Goal: Information Seeking & Learning: Stay updated

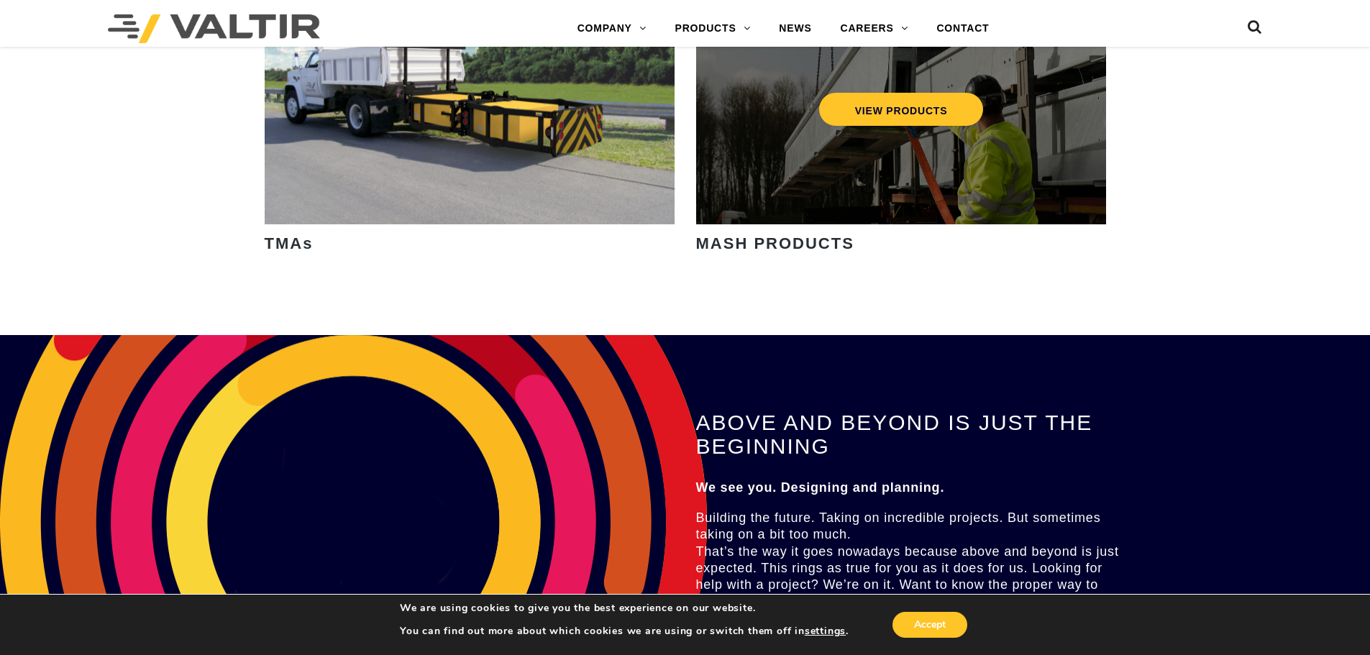
scroll to position [2302, 0]
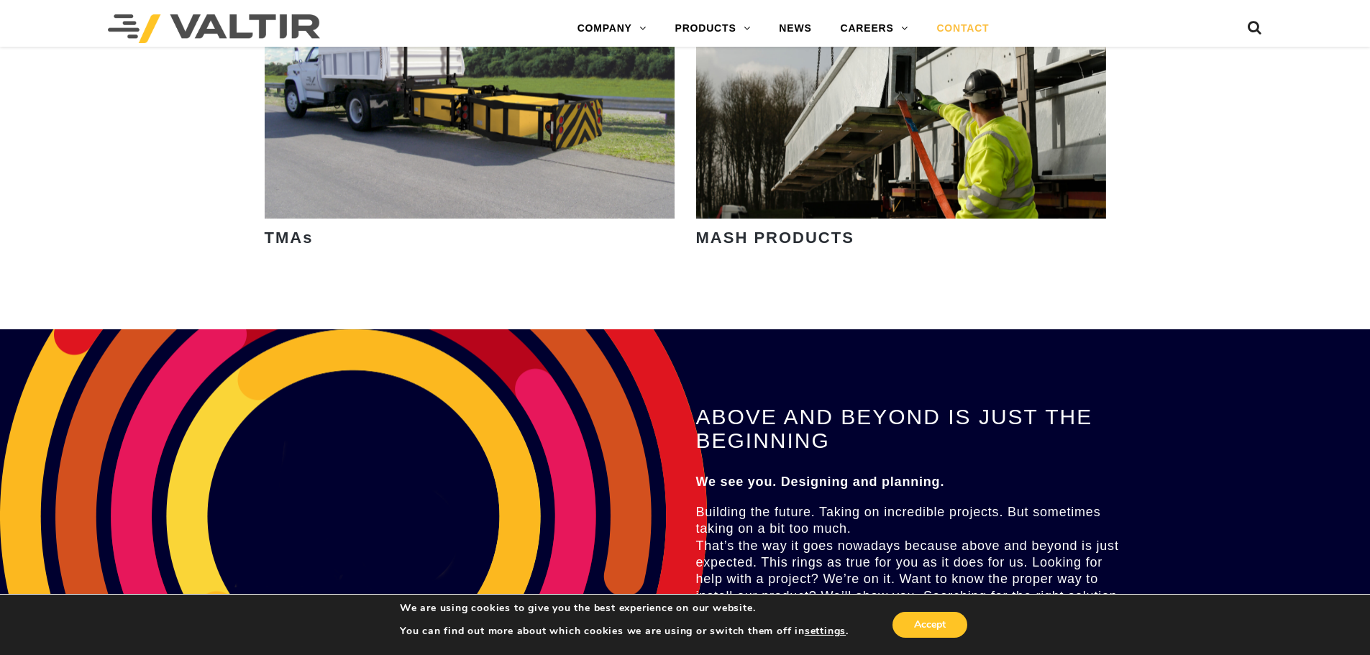
click at [962, 29] on link "CONTACT" at bounding box center [962, 28] width 81 height 29
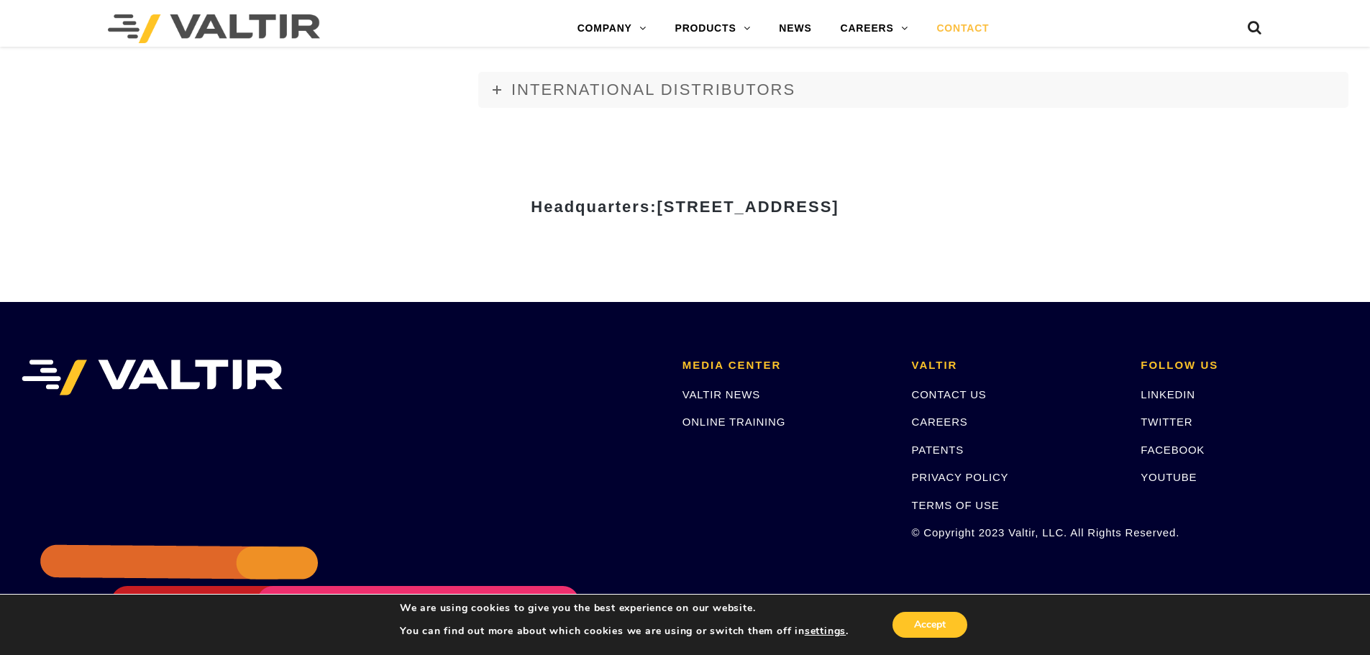
scroll to position [1942, 0]
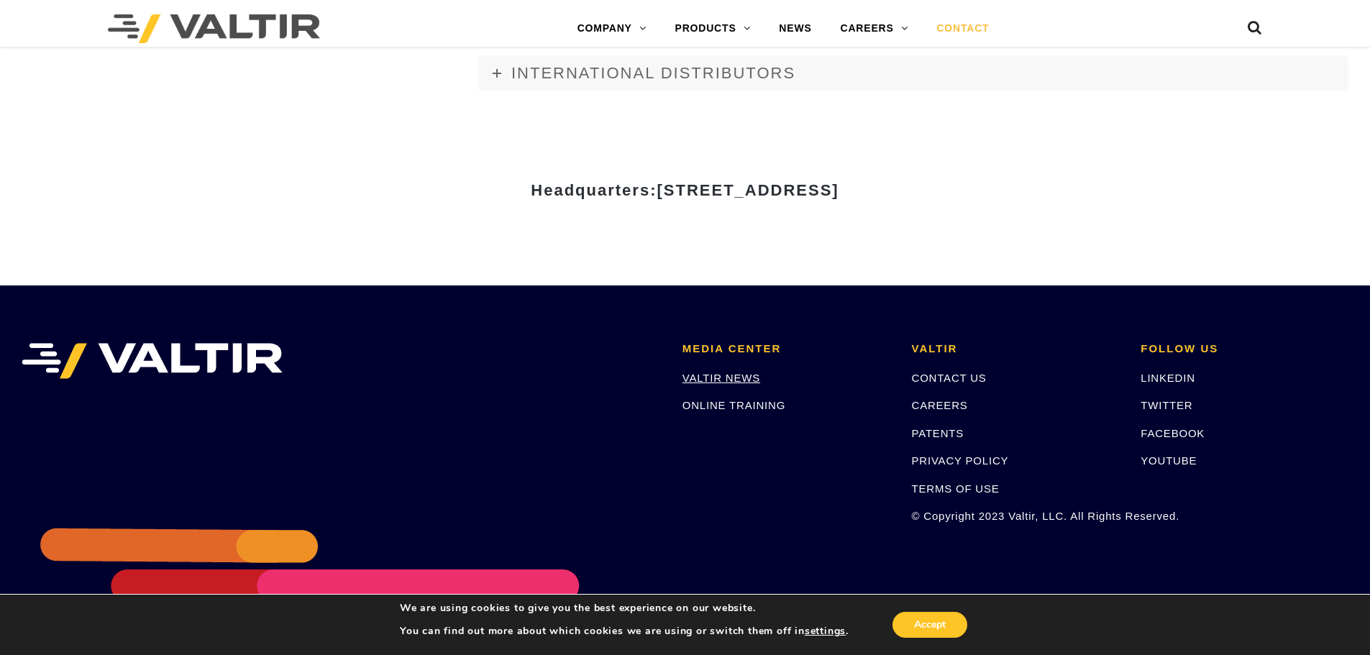
click at [719, 374] on link "VALTIR NEWS" at bounding box center [722, 378] width 78 height 12
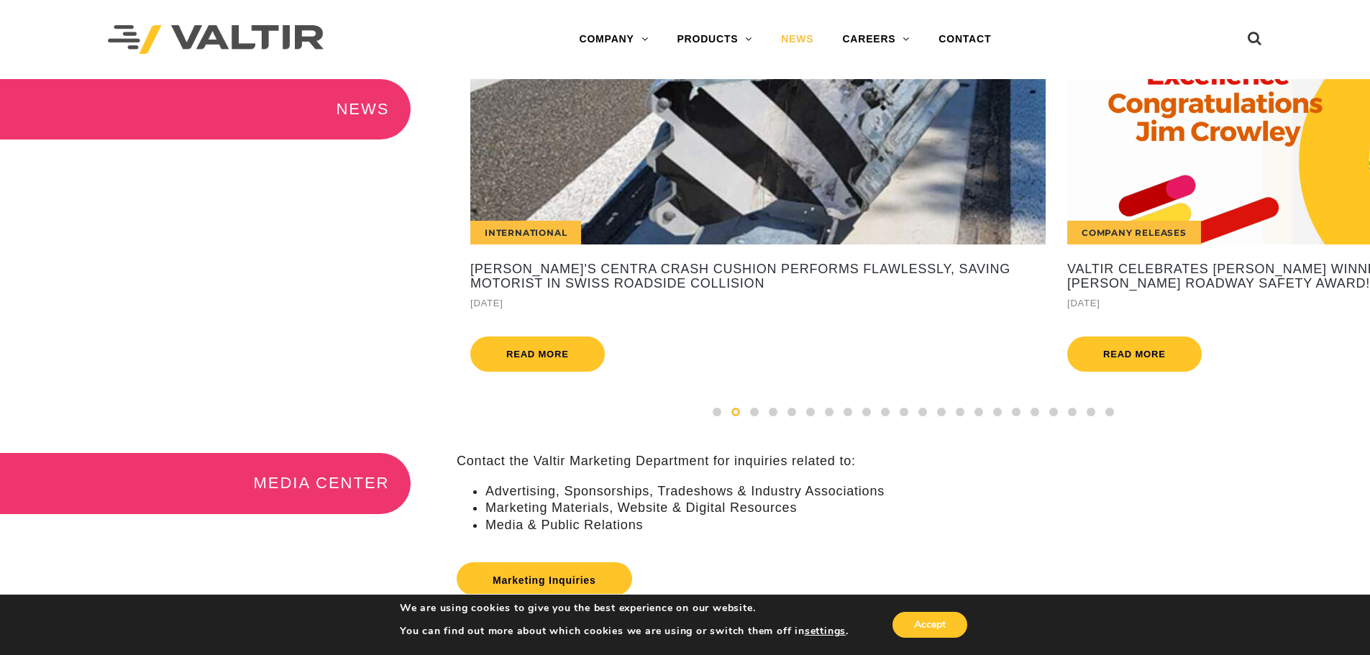
drag, startPoint x: 524, startPoint y: 237, endPoint x: 1134, endPoint y: 168, distance: 614.6
click at [1134, 168] on div "Company Releases" at bounding box center [1356, 161] width 576 height 165
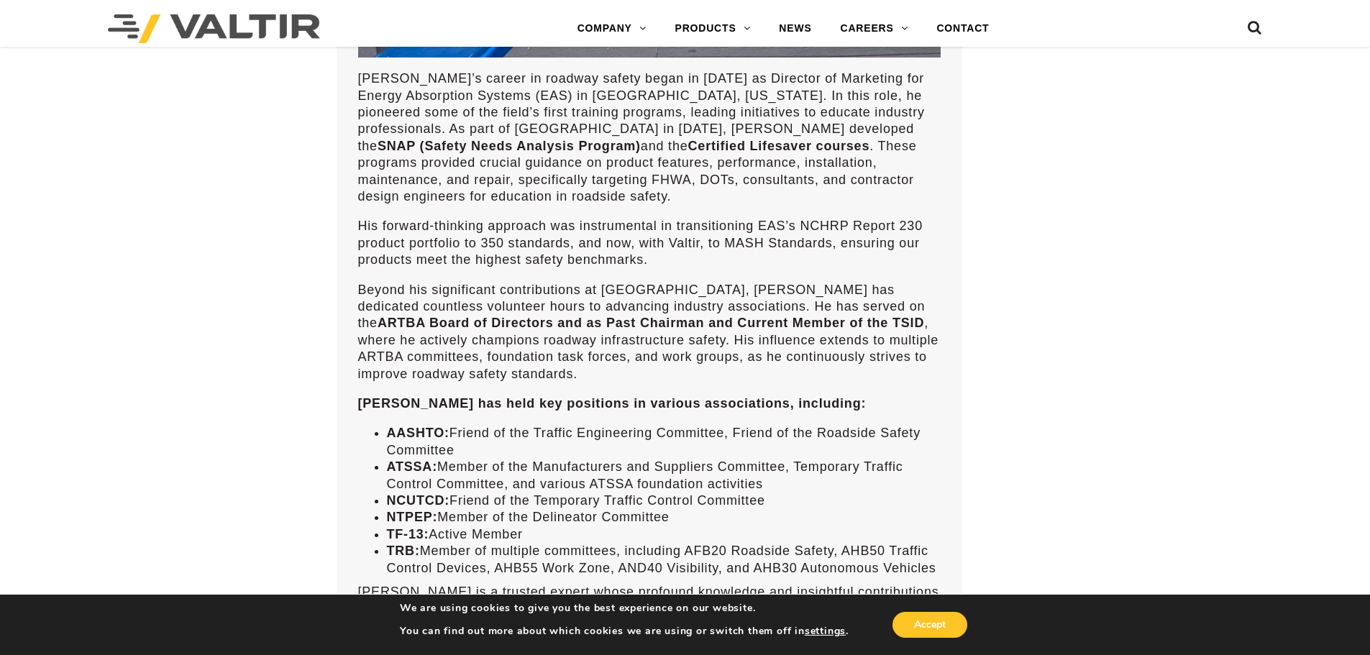
scroll to position [1295, 0]
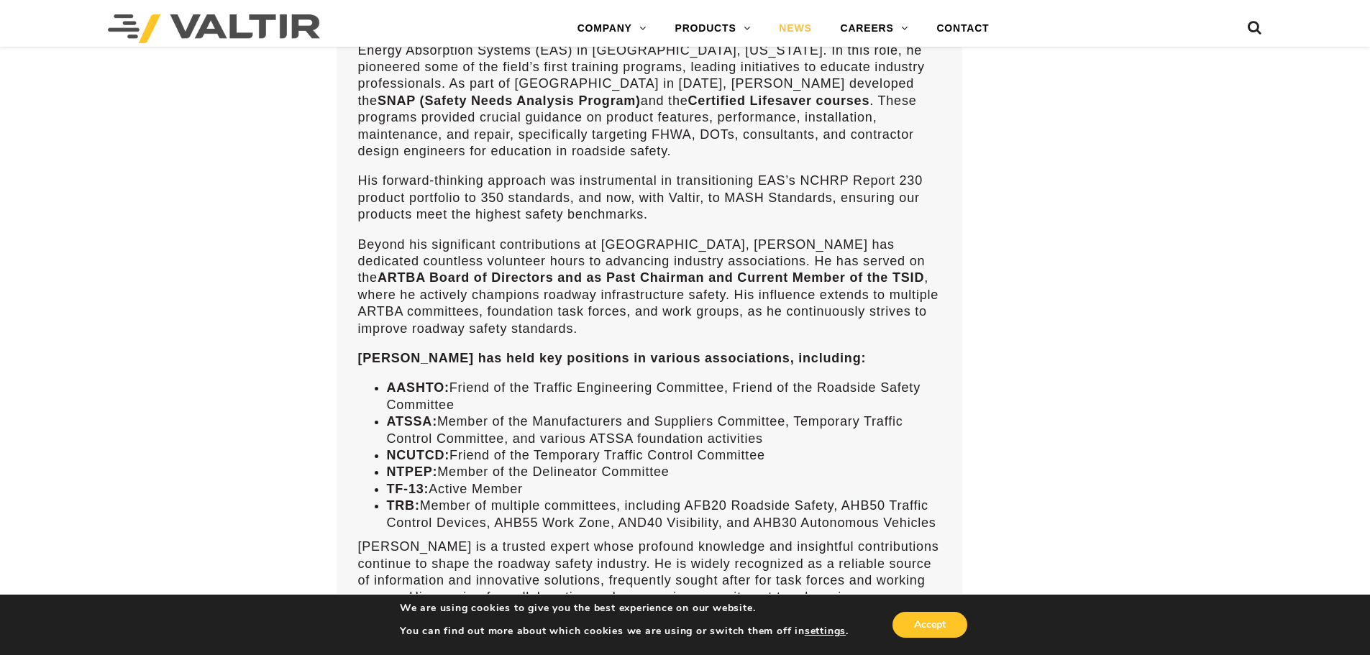
click at [793, 28] on link "NEWS" at bounding box center [795, 28] width 61 height 29
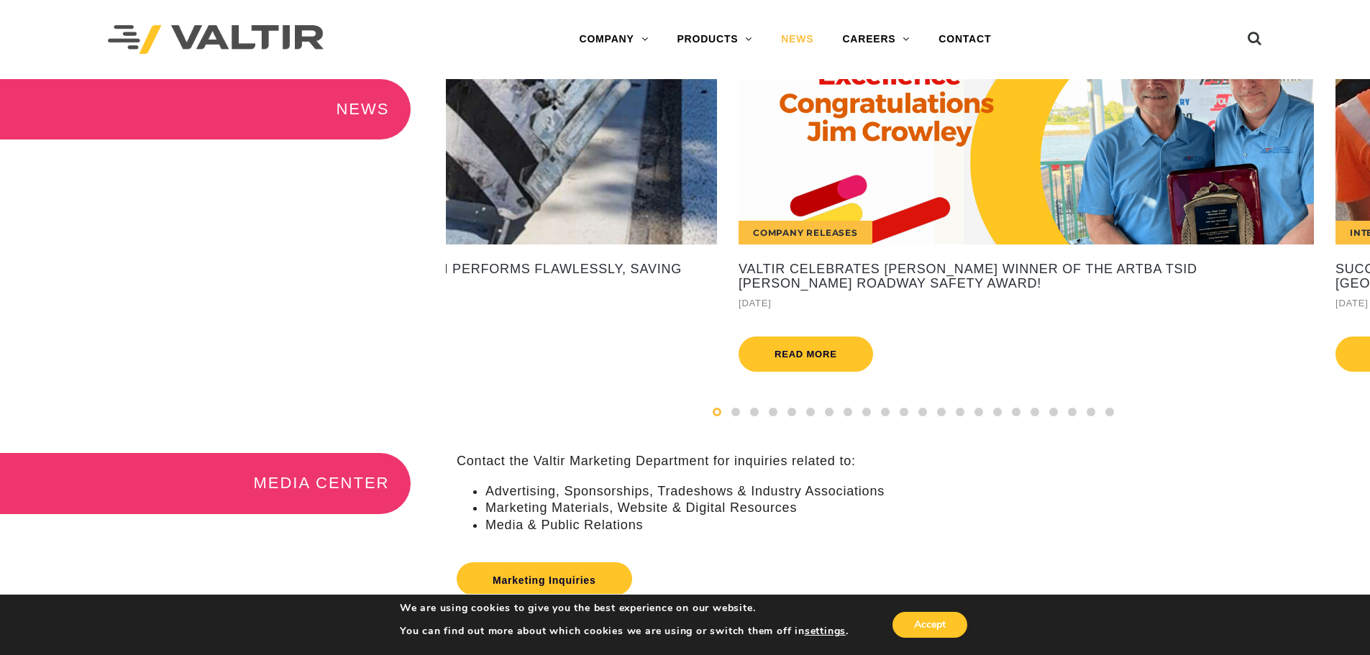
drag, startPoint x: 842, startPoint y: 199, endPoint x: 458, endPoint y: 250, distance: 387.5
click at [458, 250] on div "International Valtir's CENTRA Crash Cushion Performs Flawlessly, Saving Motoris…" at bounding box center [429, 229] width 597 height 300
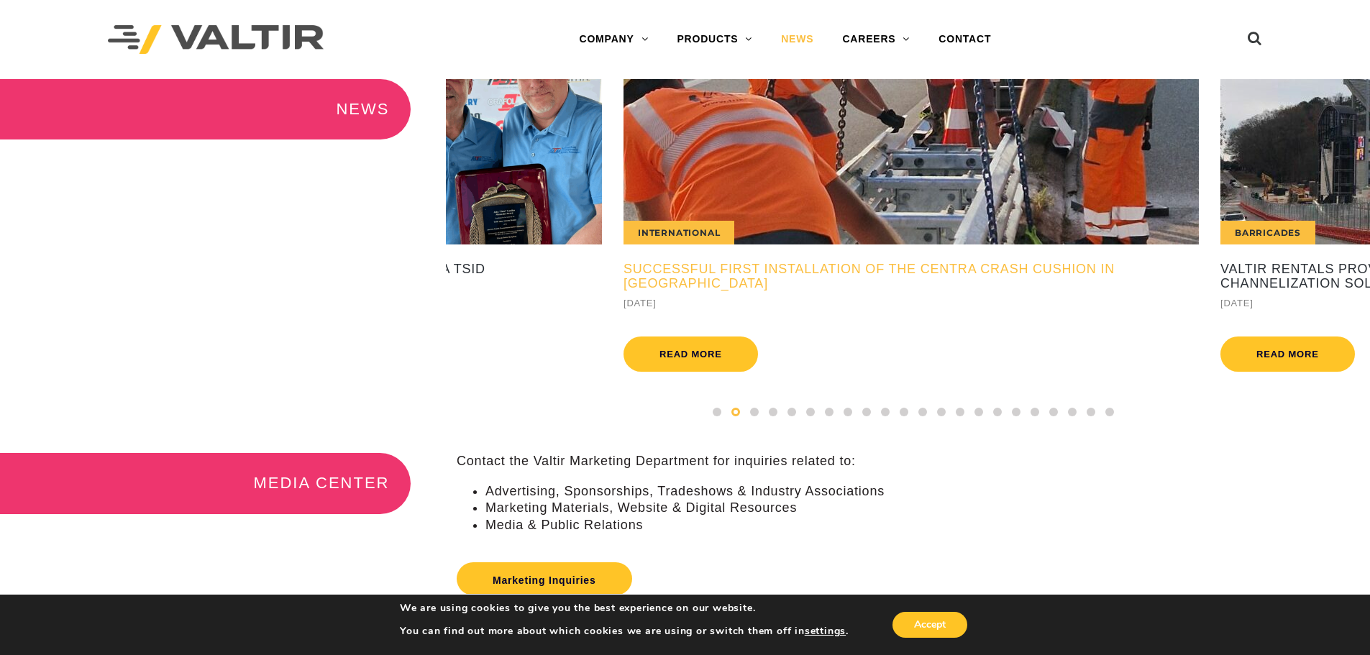
drag, startPoint x: 1174, startPoint y: 165, endPoint x: 744, endPoint y: 262, distance: 441.0
click at [744, 262] on div "International Successful First Installation of the CENTRA Crash Cushion in [GEO…" at bounding box center [911, 229] width 597 height 300
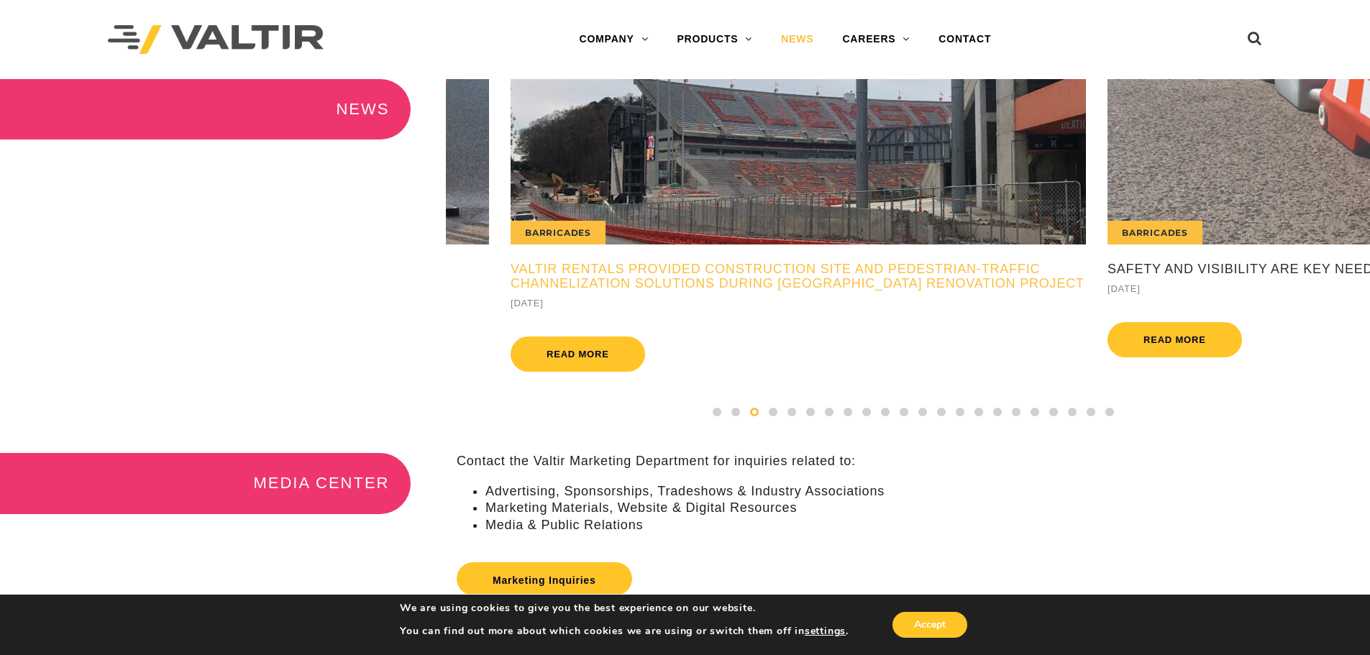
drag, startPoint x: 1156, startPoint y: 178, endPoint x: 613, endPoint y: 277, distance: 552.1
click at [613, 277] on div "Barricades Valtir Rentals Provided Construction Site and Pedestrian-Traffic Cha…" at bounding box center [798, 229] width 597 height 300
